Goal: Find contact information: Find contact information

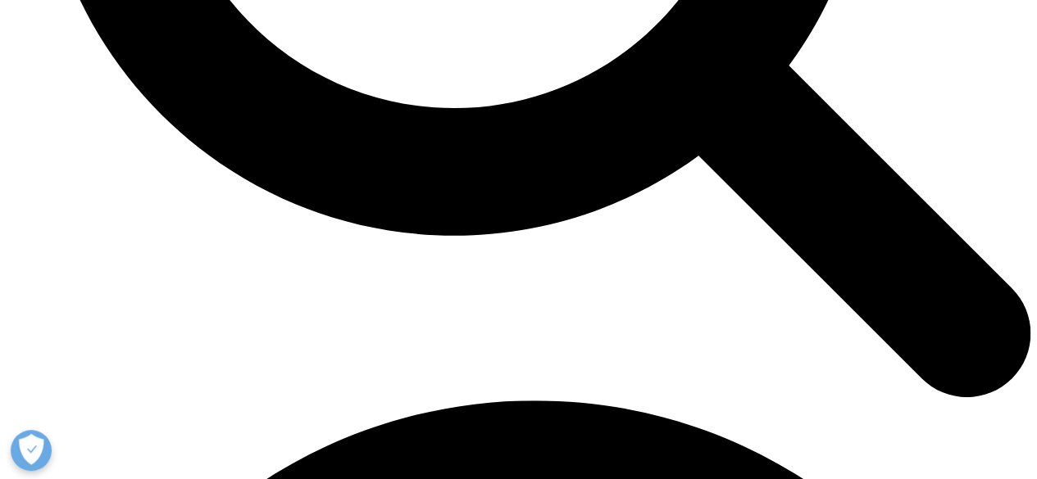
scroll to position [6393, 0]
